Goal: Task Accomplishment & Management: Manage account settings

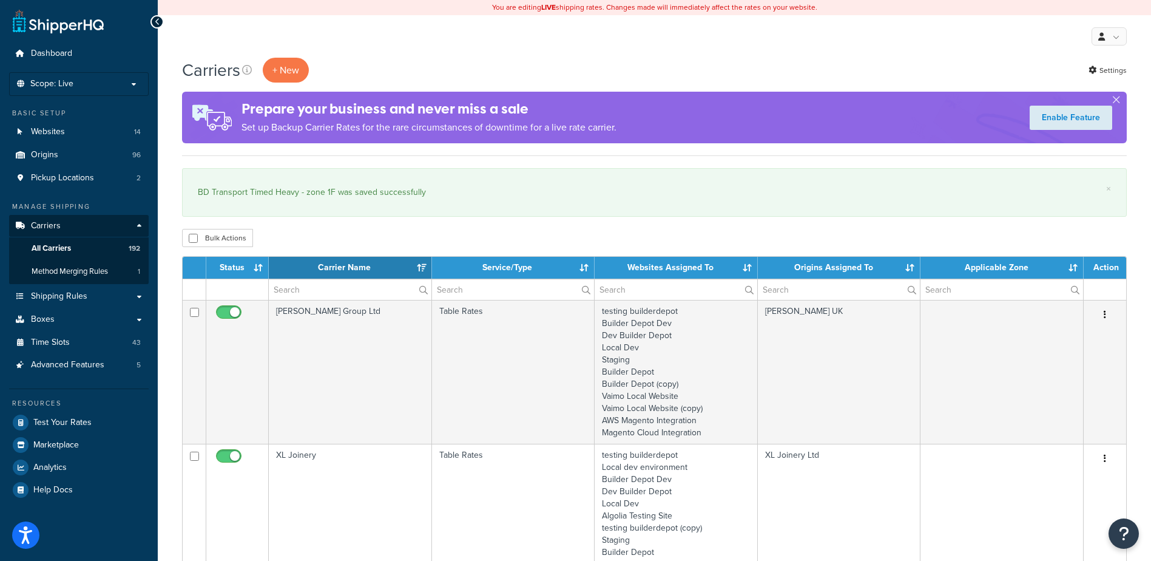
select select "15"
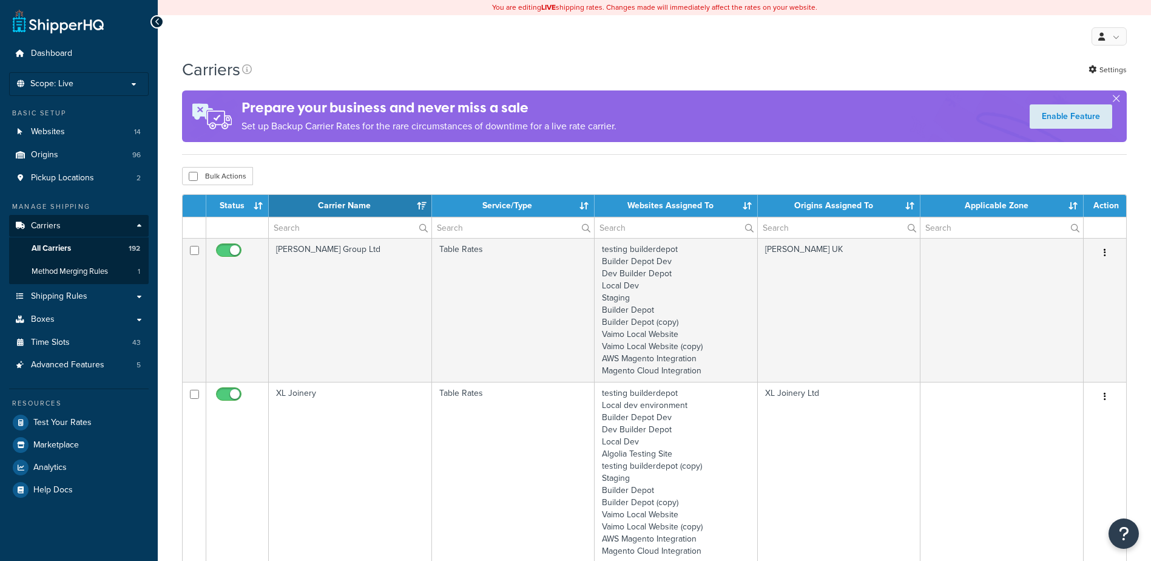
select select "15"
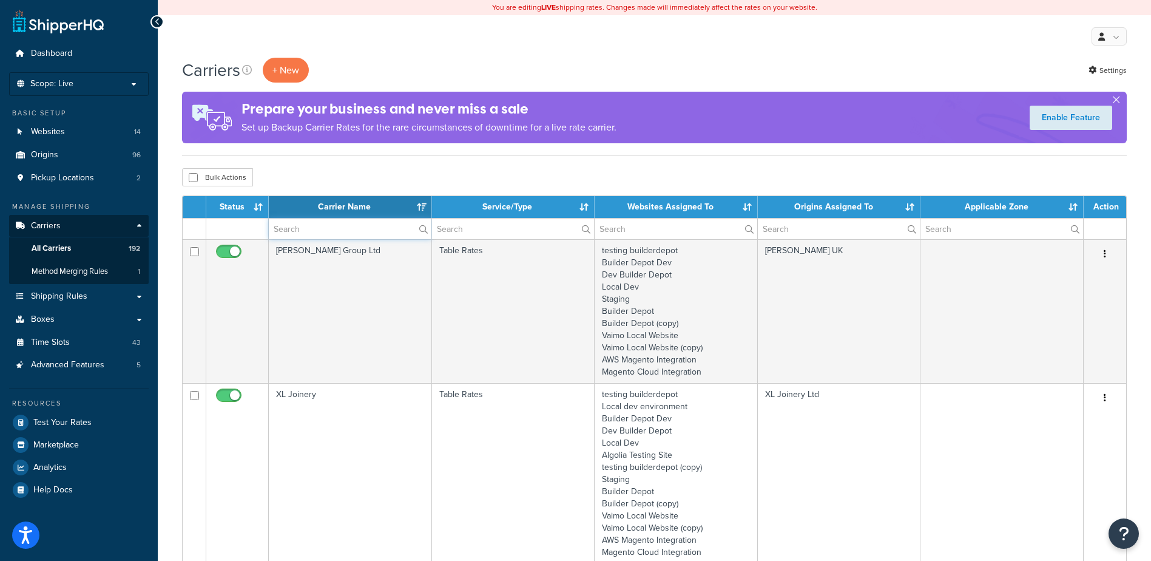
click at [306, 227] on input "text" at bounding box center [350, 228] width 163 height 21
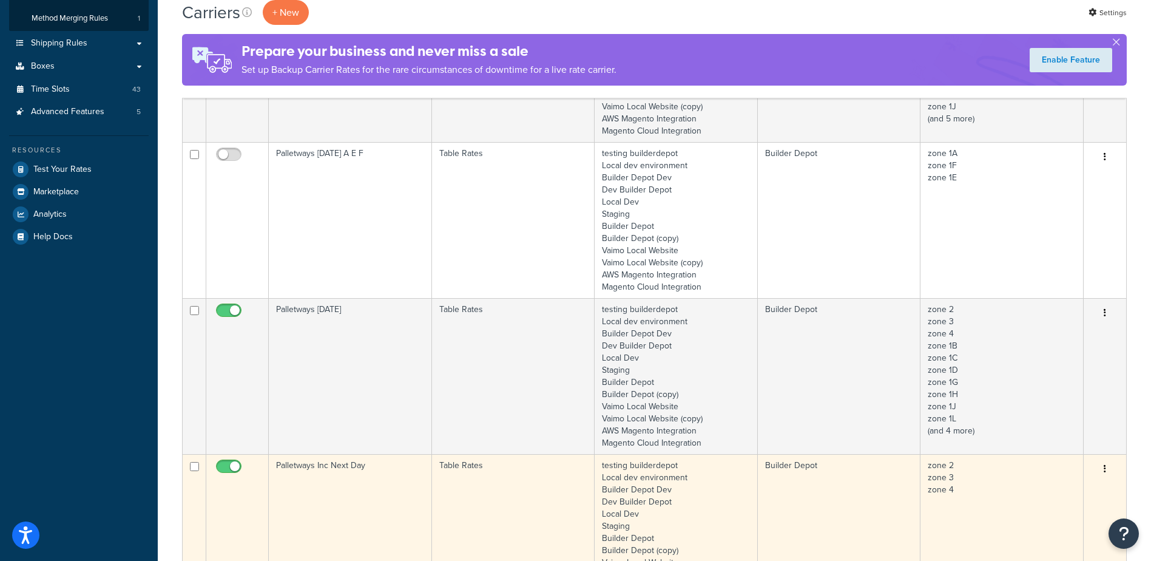
scroll to position [364, 0]
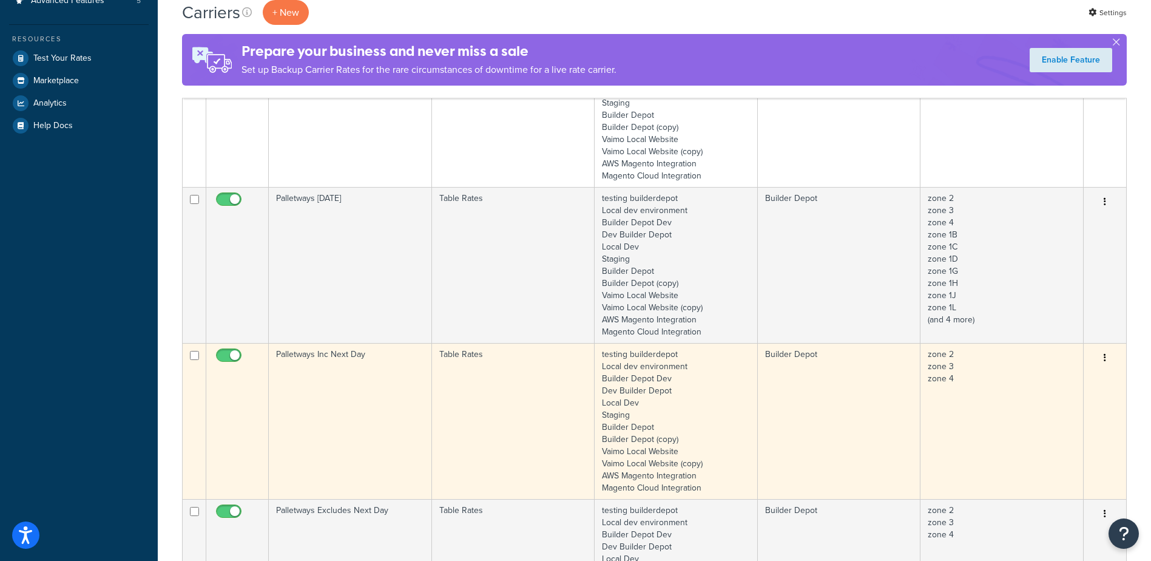
type input "palletwa"
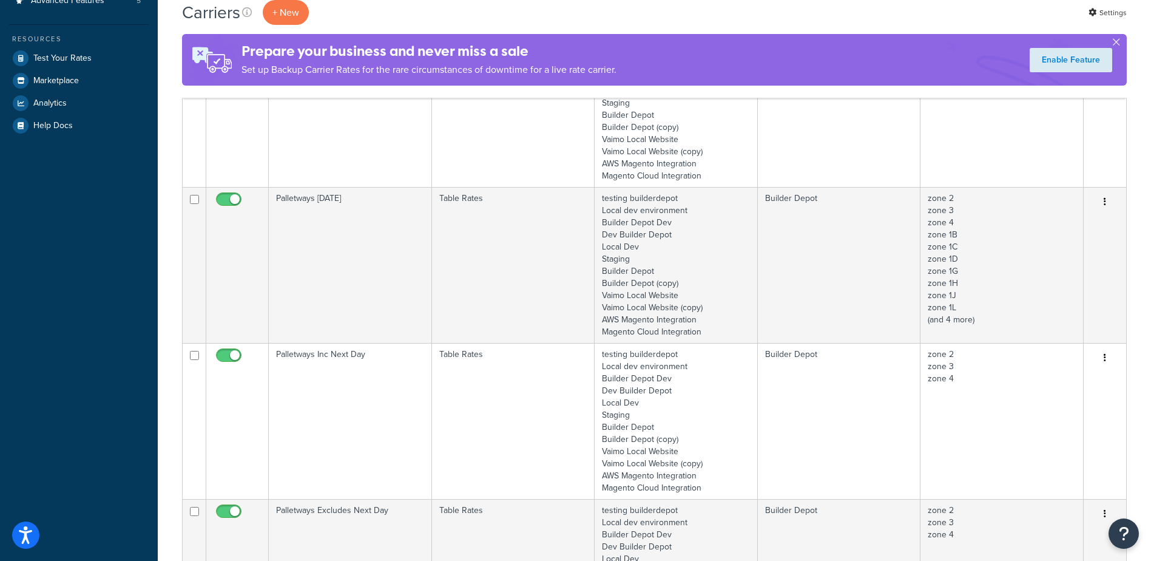
click at [370, 413] on td "Palletways Inc Next Day" at bounding box center [350, 421] width 163 height 156
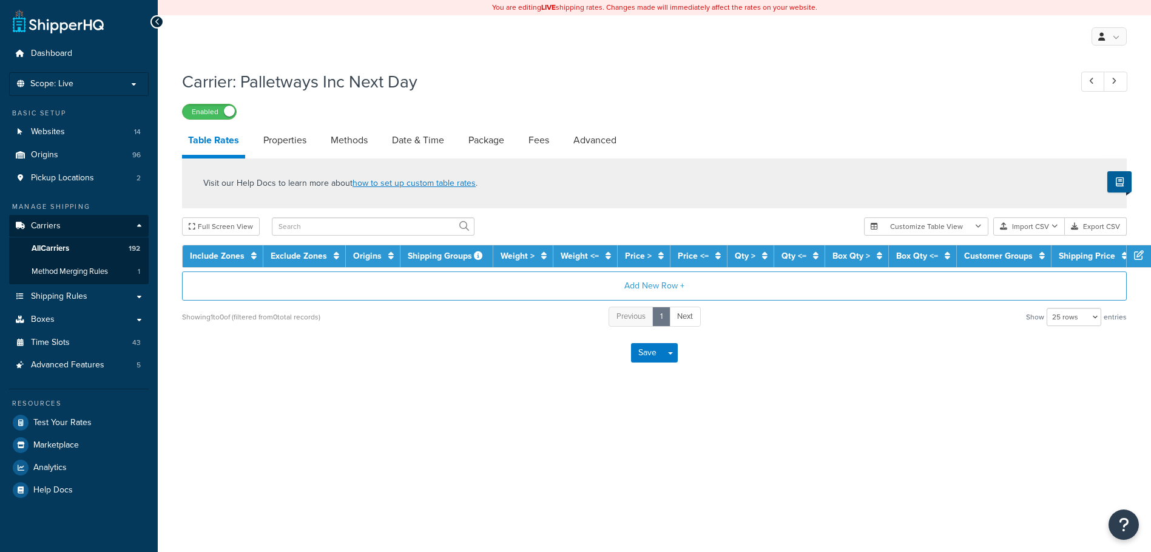
select select "25"
click at [351, 139] on link "Methods" at bounding box center [349, 140] width 49 height 29
select select "25"
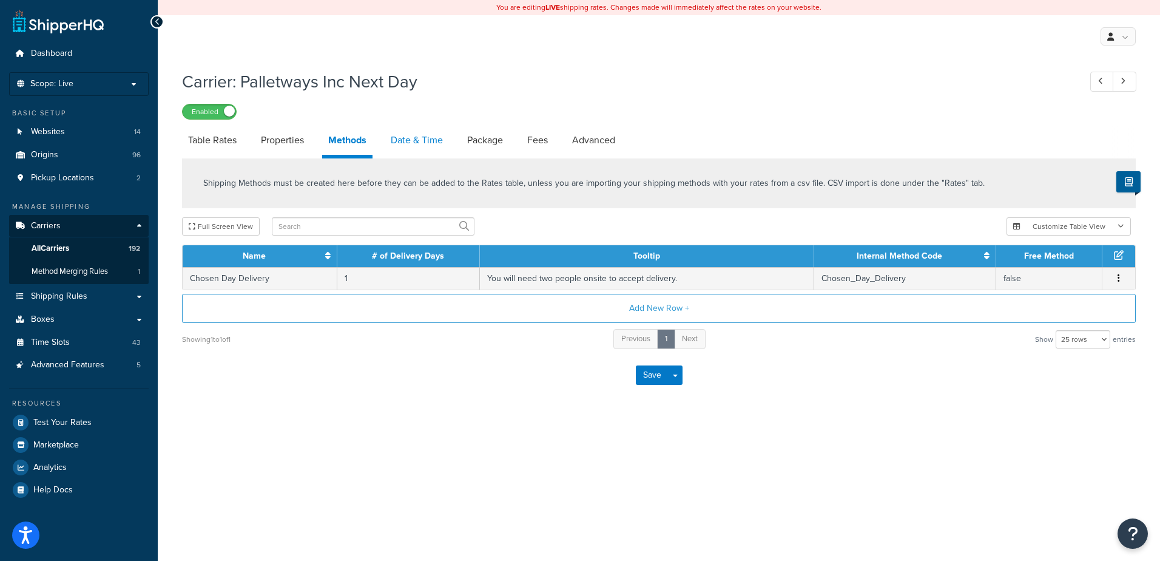
click at [401, 136] on link "Date & Time" at bounding box center [417, 140] width 64 height 29
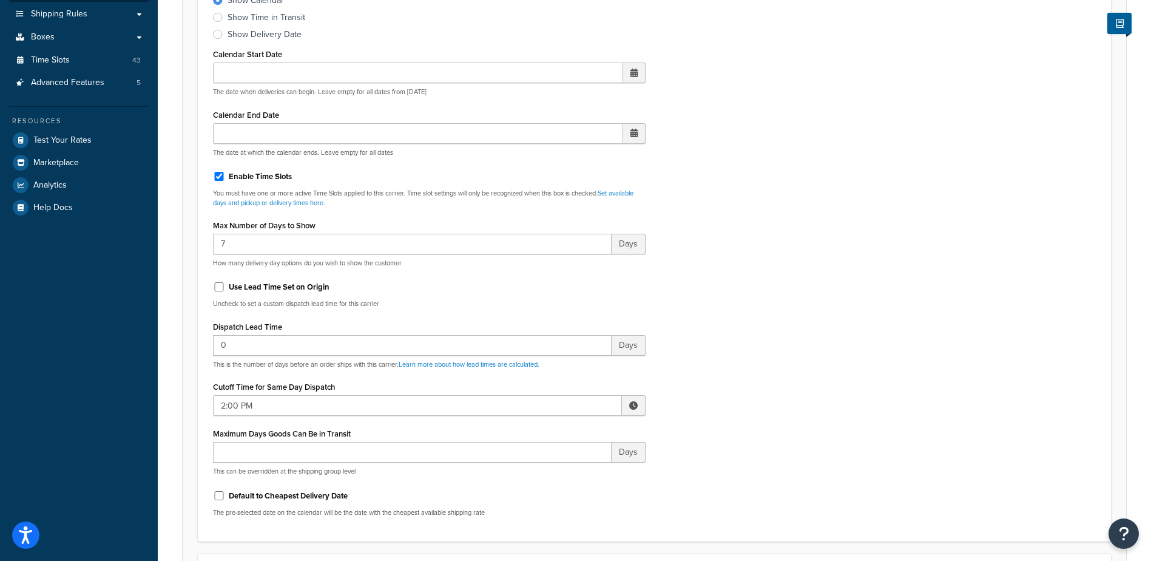
scroll to position [303, 0]
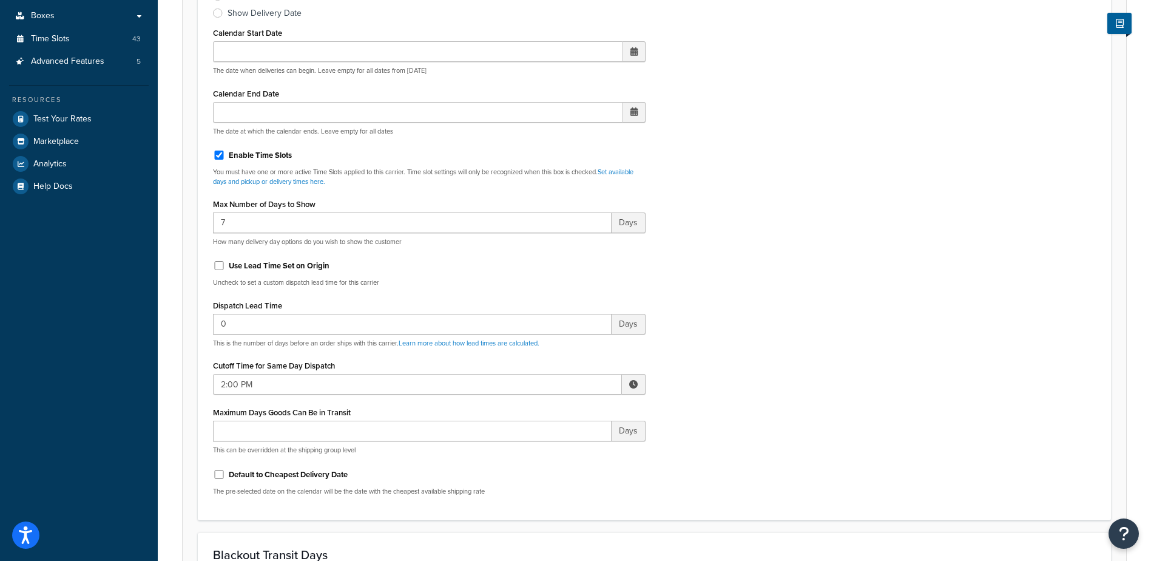
click at [632, 386] on span at bounding box center [633, 384] width 8 height 8
click at [547, 447] on span "▼" at bounding box center [544, 447] width 24 height 24
type input "1:00 PM"
click at [725, 395] on div "Include Delivery Date Information: No, just show shipping rates Show Calendar S…" at bounding box center [654, 219] width 901 height 571
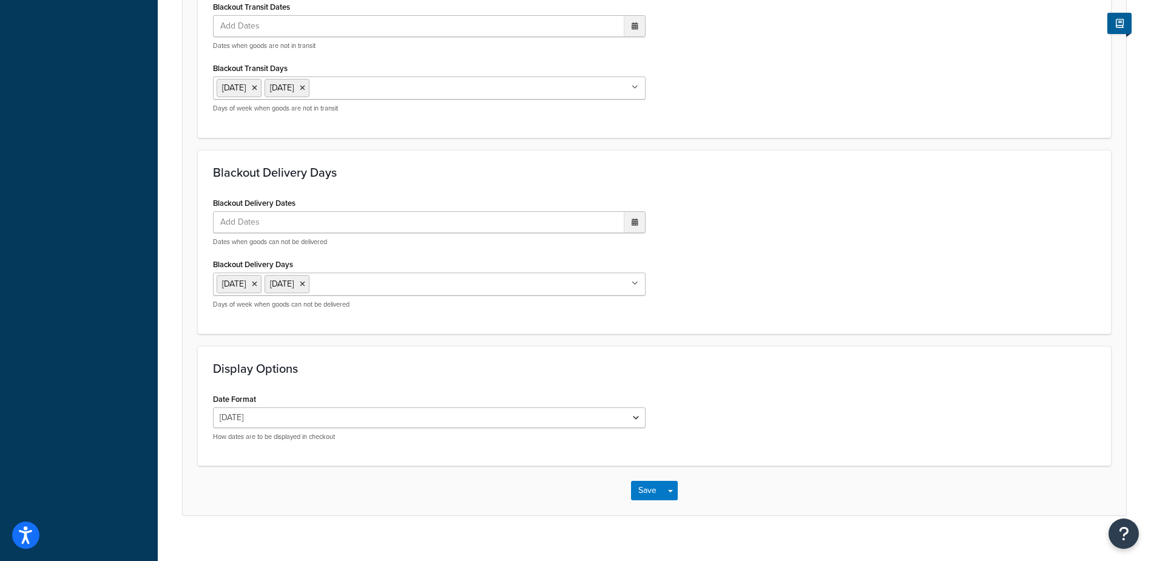
scroll to position [898, 0]
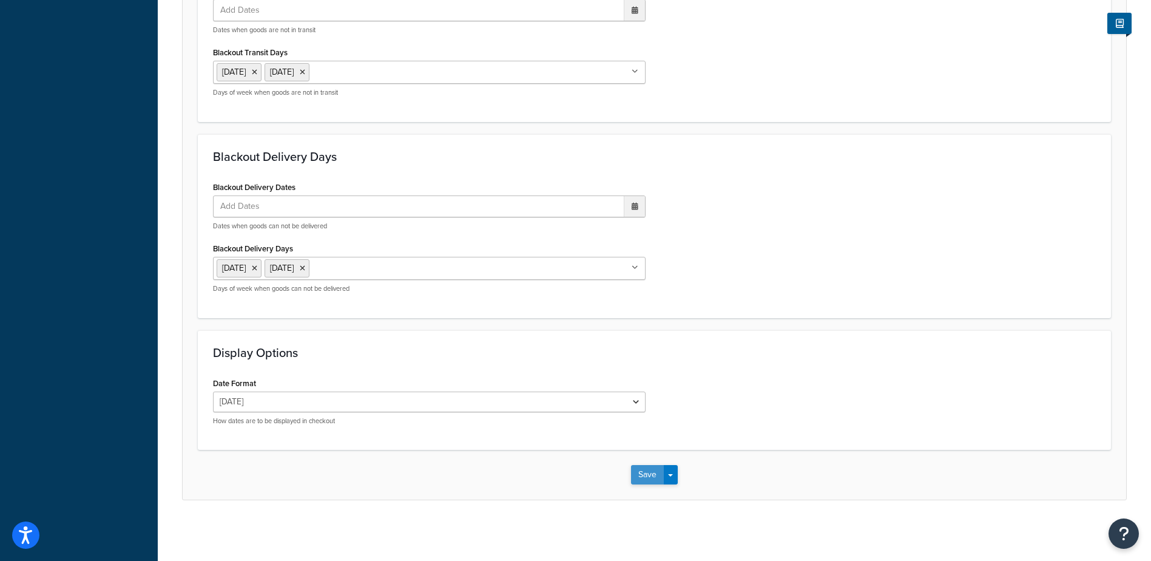
click at [641, 475] on button "Save" at bounding box center [647, 474] width 33 height 19
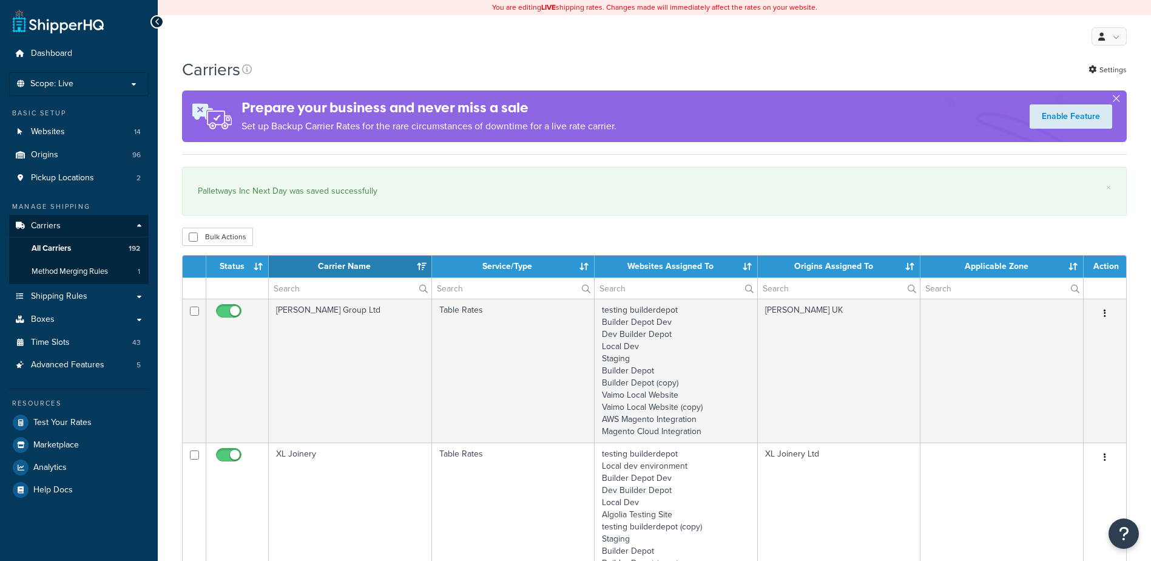
select select "15"
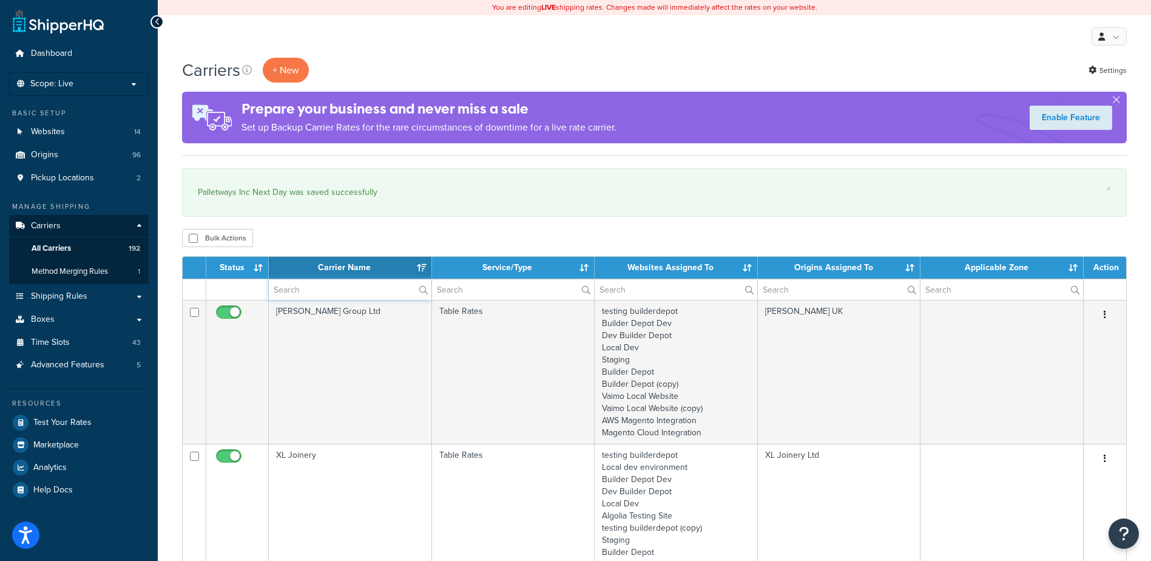
click at [296, 285] on input "text" at bounding box center [350, 289] width 163 height 21
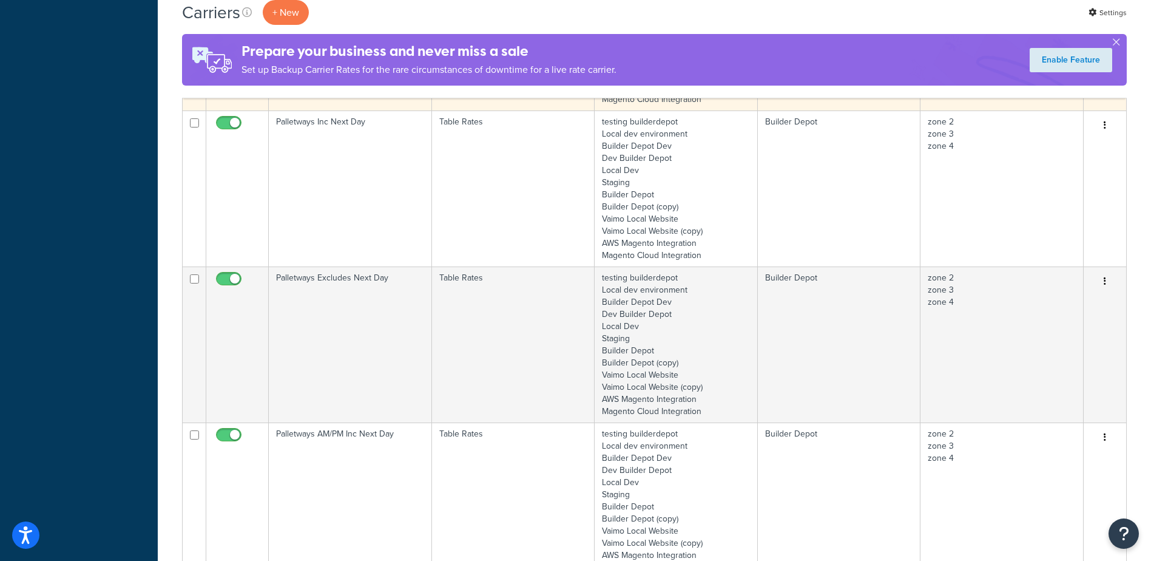
scroll to position [668, 0]
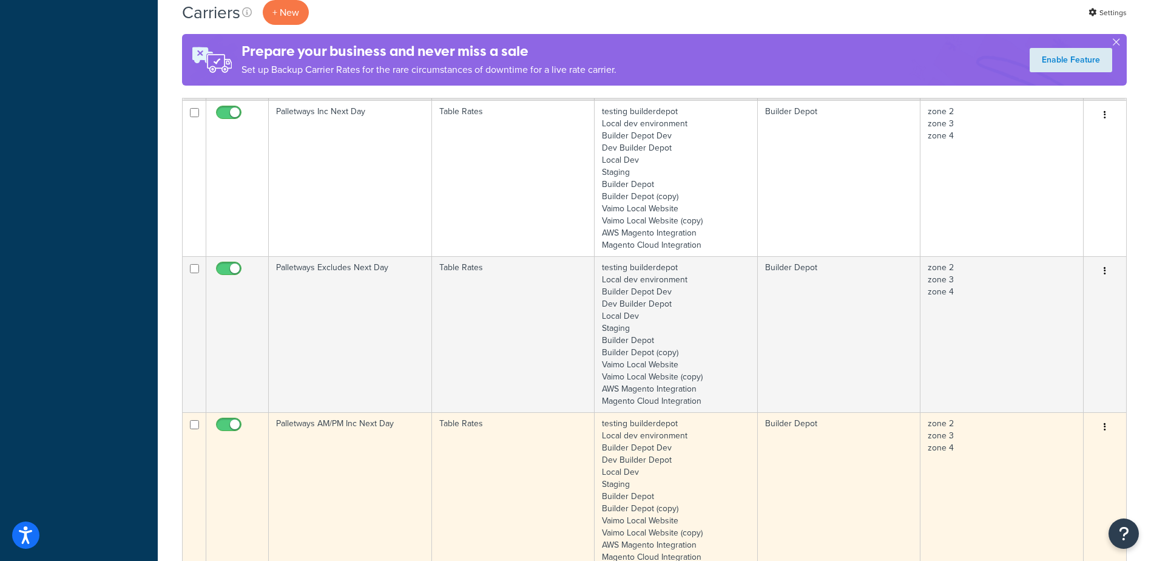
type input "palletways"
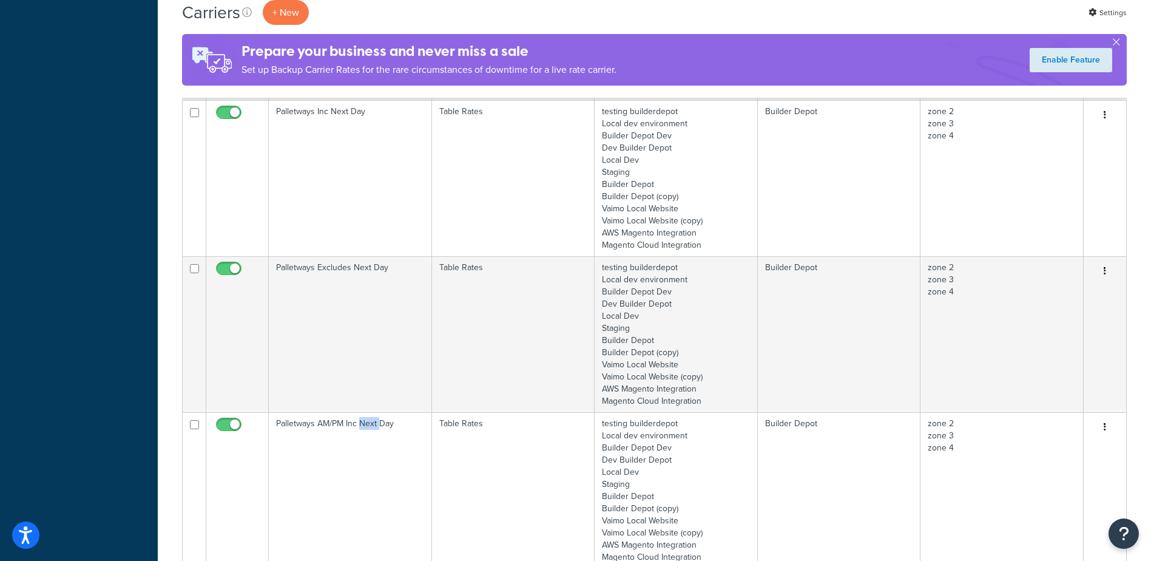
click at [359, 446] on td "Palletways AM/PM Inc Next Day" at bounding box center [350, 490] width 163 height 156
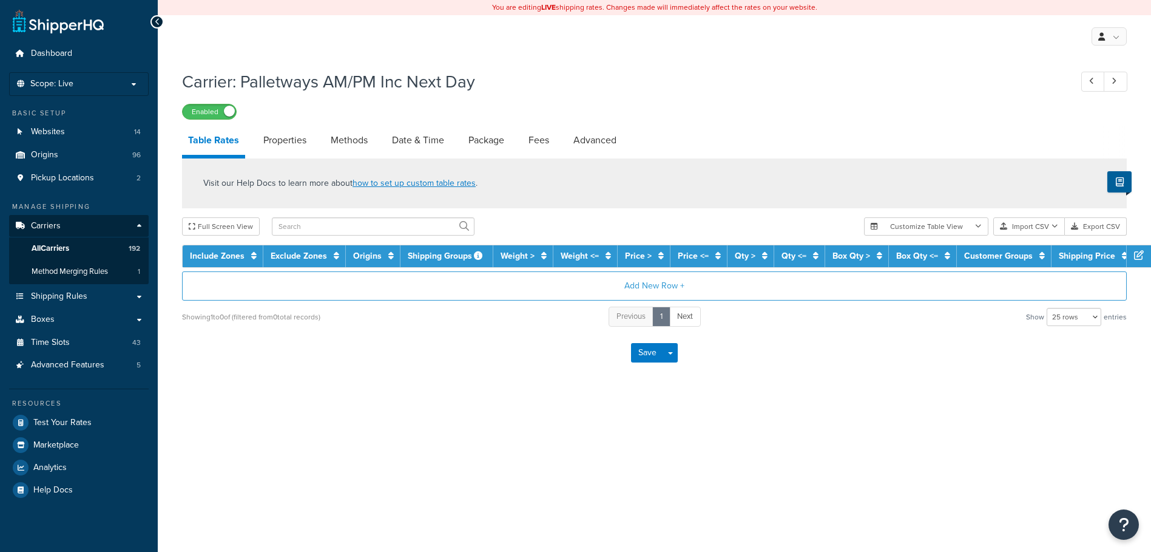
select select "25"
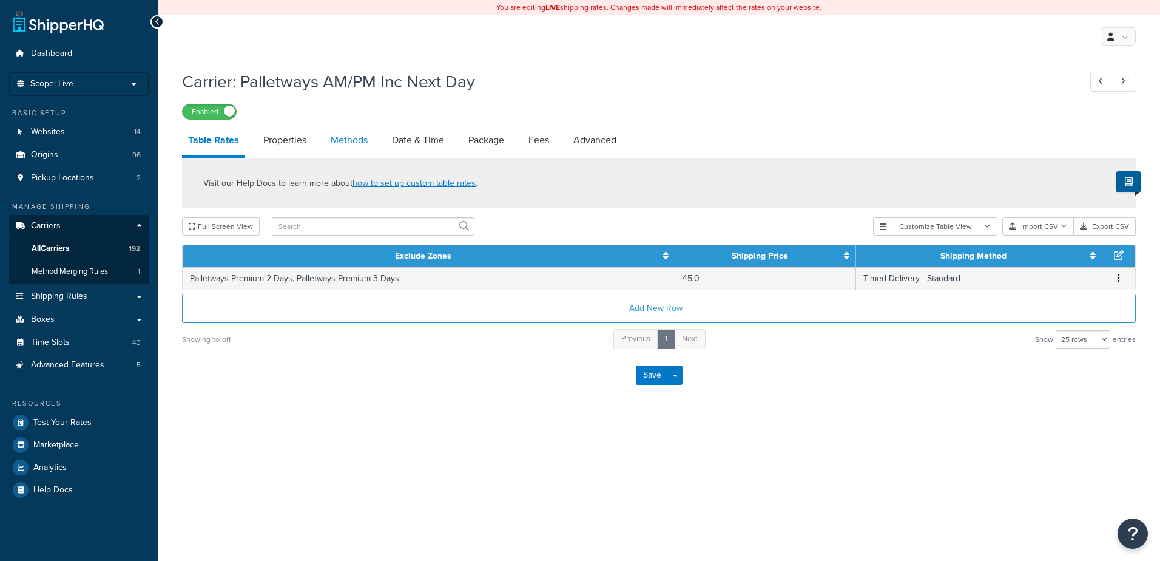
click at [351, 138] on link "Methods" at bounding box center [349, 140] width 49 height 29
select select "25"
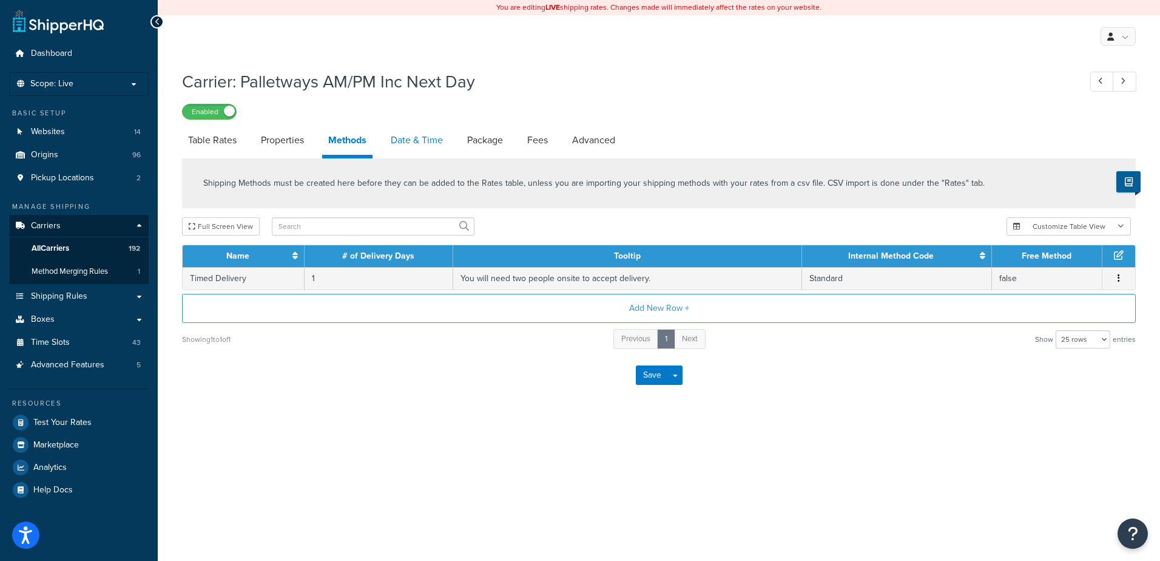
click at [416, 136] on link "Date & Time" at bounding box center [417, 140] width 64 height 29
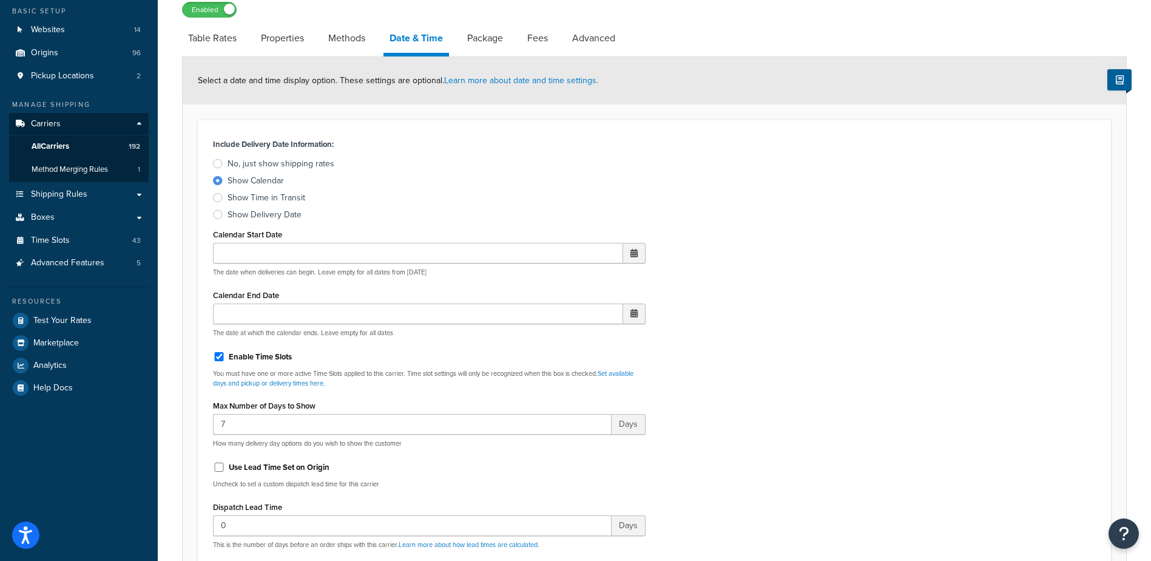
scroll to position [303, 0]
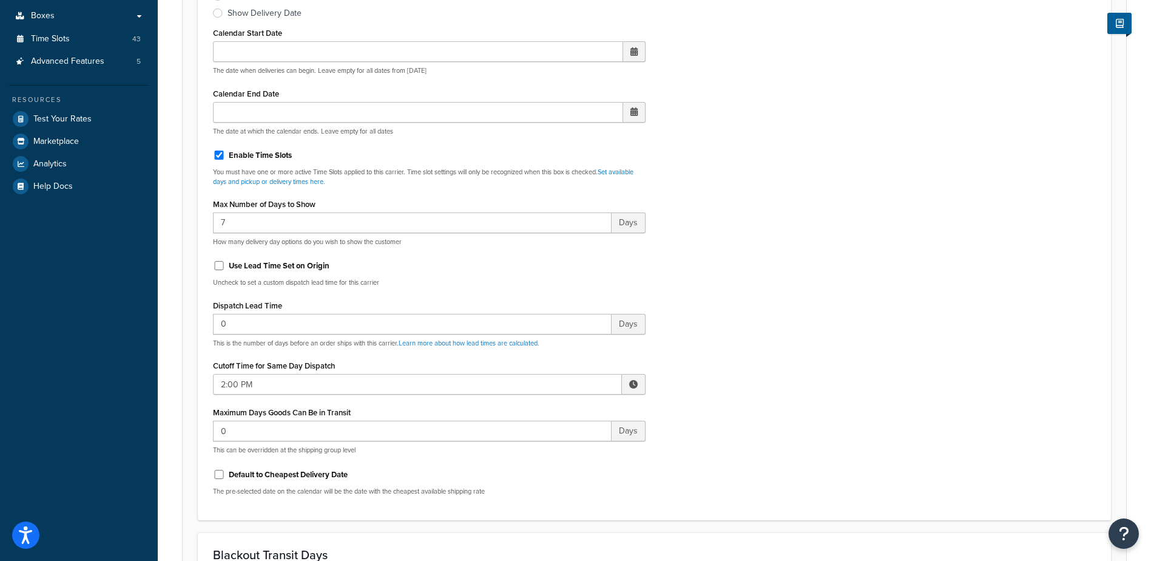
click at [631, 385] on span at bounding box center [633, 384] width 8 height 8
click at [541, 443] on span "▼" at bounding box center [544, 447] width 24 height 24
type input "1:00 PM"
click at [697, 399] on div "Include Delivery Date Information: No, just show shipping rates Show Calendar S…" at bounding box center [654, 219] width 901 height 571
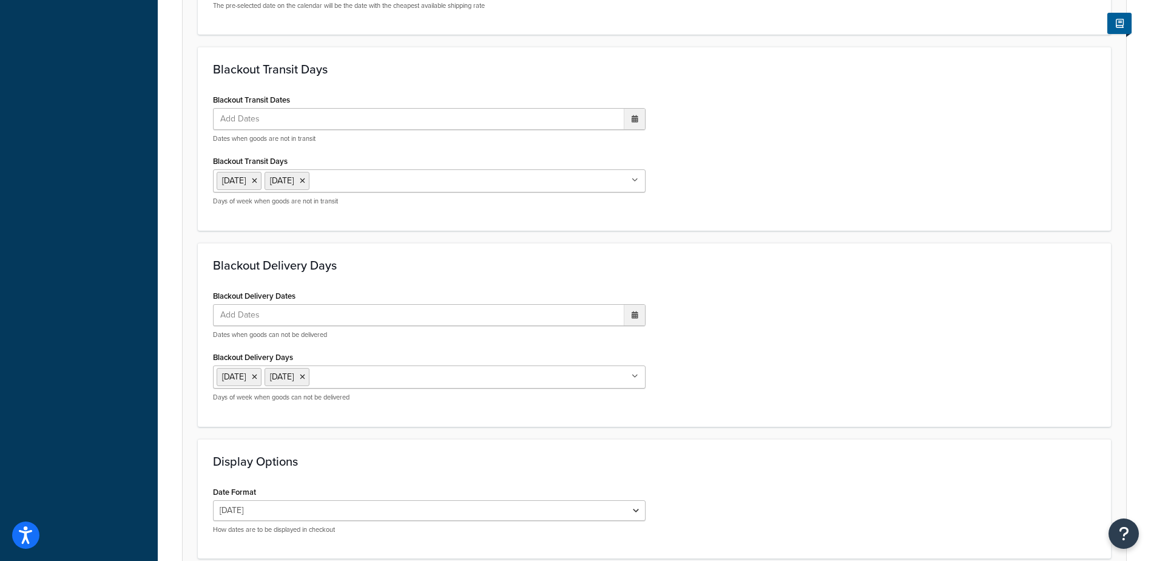
scroll to position [898, 0]
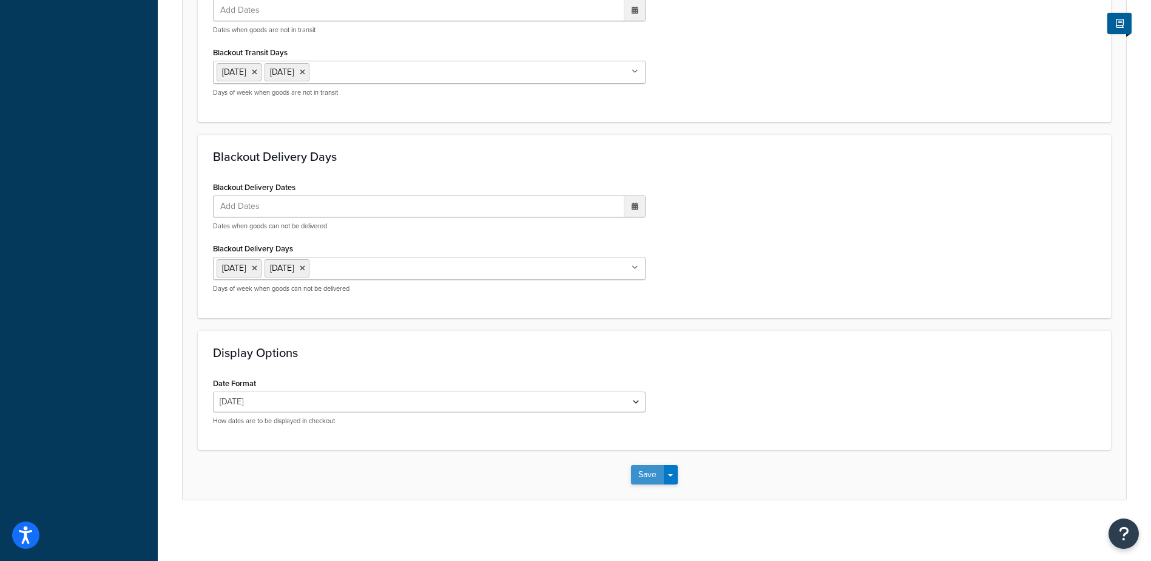
click at [640, 469] on button "Save" at bounding box center [647, 474] width 33 height 19
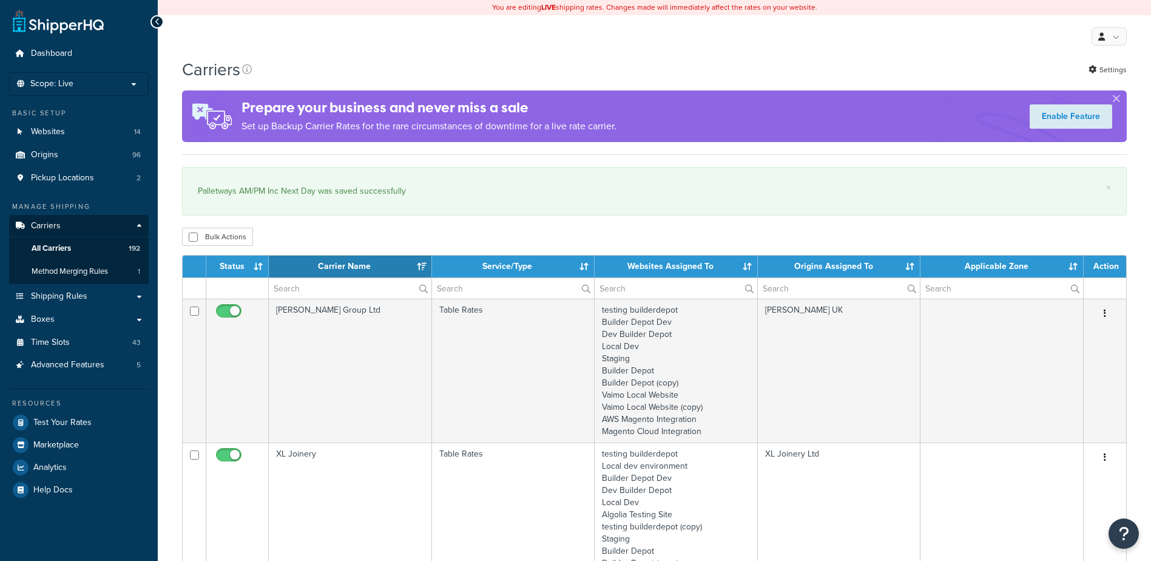
select select "15"
